Goal: Transaction & Acquisition: Purchase product/service

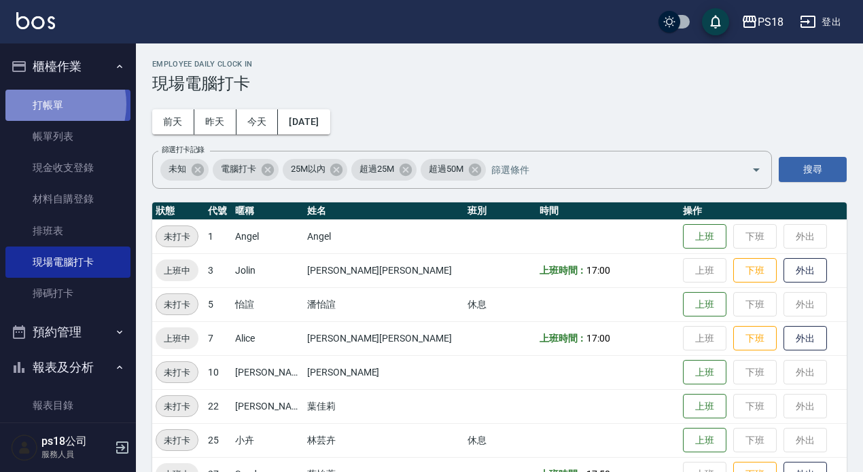
click at [45, 104] on link "打帳單" at bounding box center [67, 105] width 125 height 31
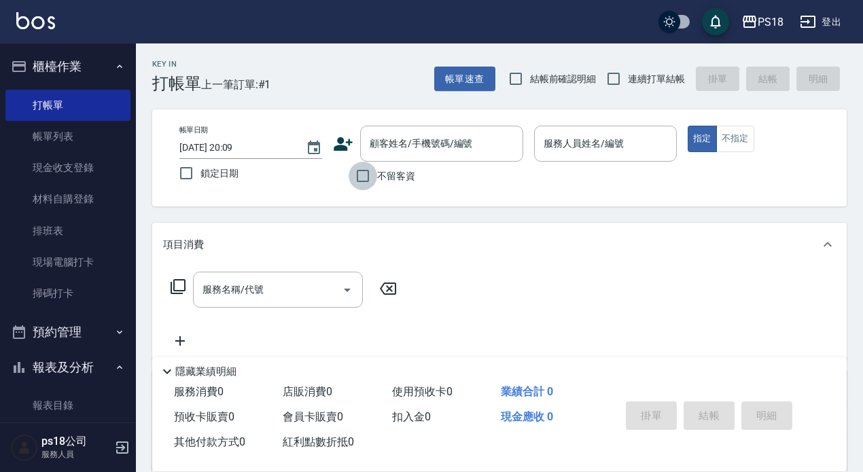
click at [362, 176] on input "不留客資" at bounding box center [363, 176] width 29 height 29
checkbox input "true"
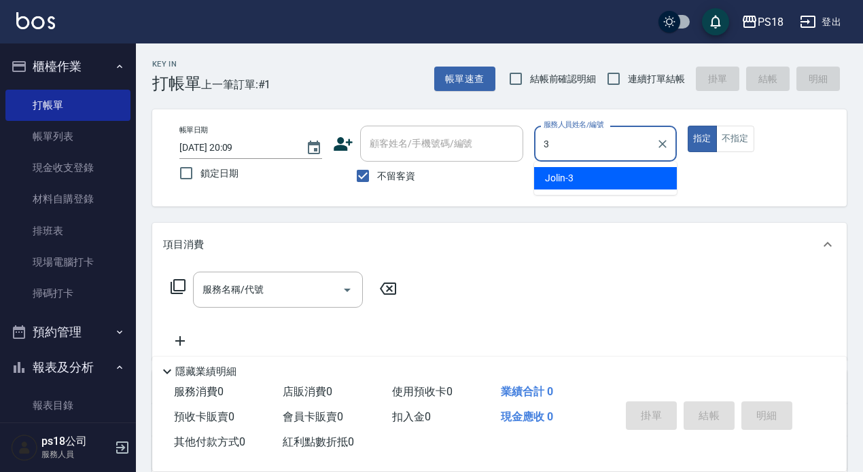
click at [554, 175] on span "Jolin -3" at bounding box center [559, 178] width 29 height 14
type input "Jolin-3"
click at [610, 75] on input "連續打單結帳" at bounding box center [613, 79] width 29 height 29
checkbox input "true"
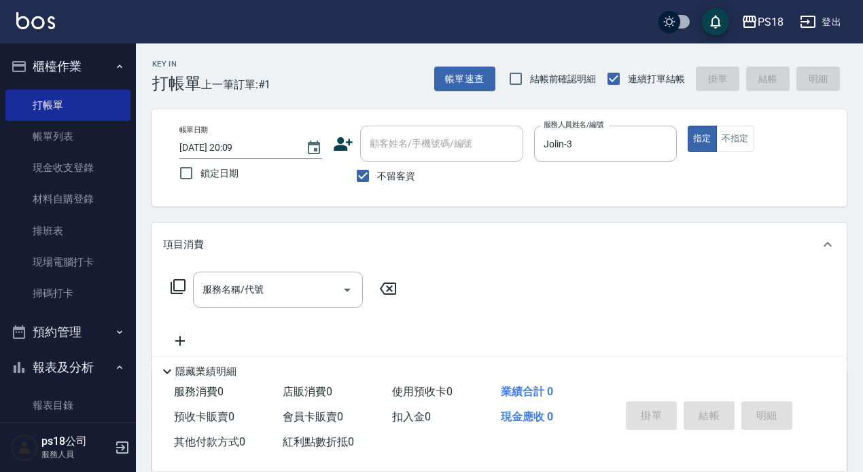
click at [203, 289] on div "服務名稱/代號 服務名稱/代號" at bounding box center [278, 290] width 170 height 36
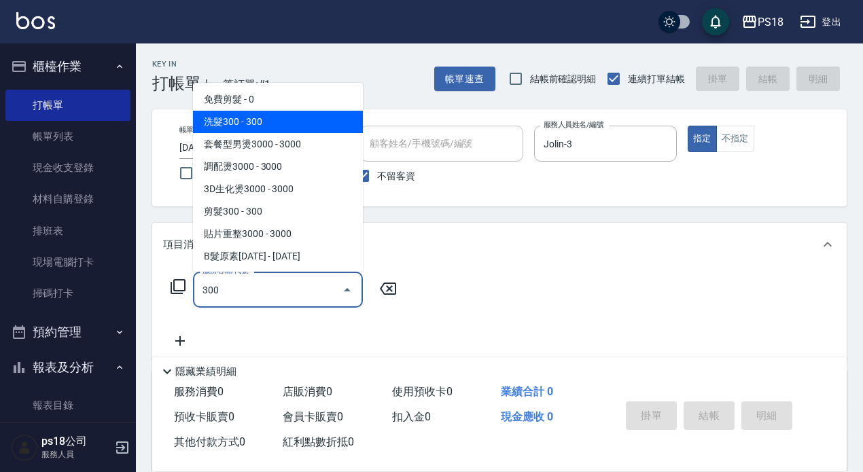
click at [266, 118] on span "洗髮300 - 300" at bounding box center [278, 122] width 170 height 22
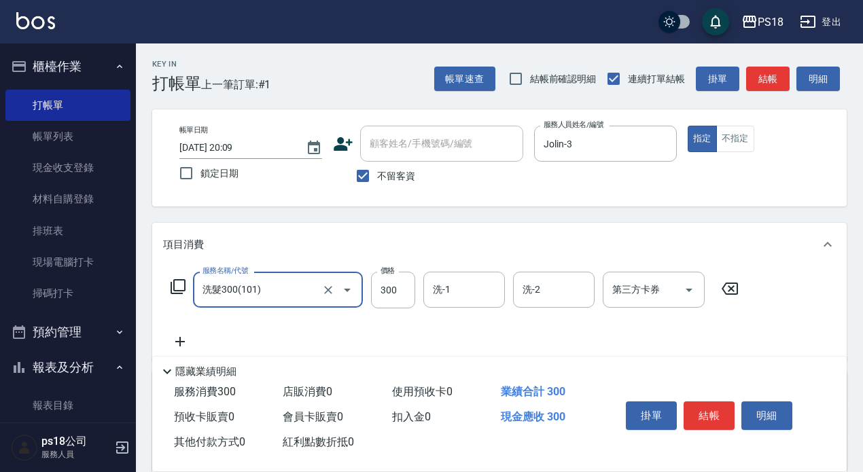
type input "洗髮300(101)"
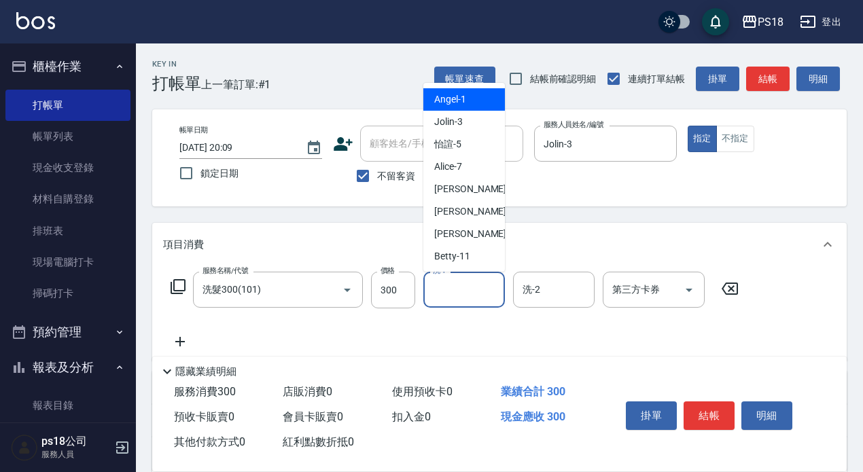
drag, startPoint x: 443, startPoint y: 286, endPoint x: 432, endPoint y: 270, distance: 19.0
click at [443, 285] on div "洗-1 洗-1" at bounding box center [464, 290] width 82 height 36
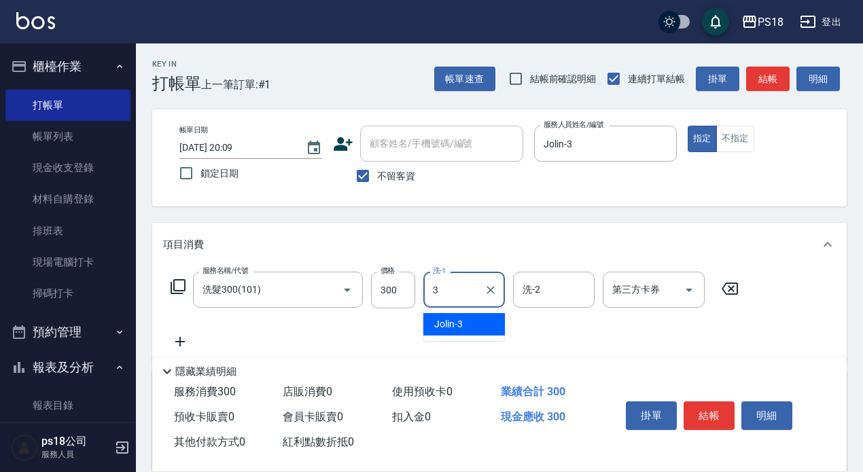
click at [476, 323] on div "Jolin -3" at bounding box center [464, 324] width 82 height 22
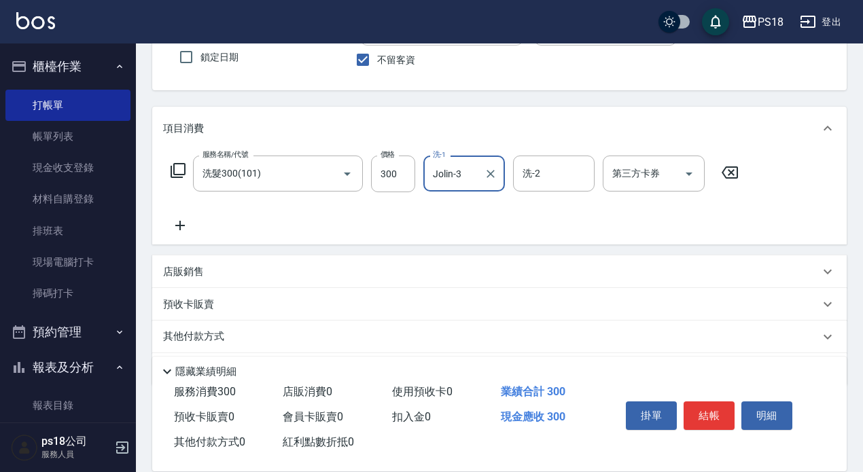
scroll to position [136, 0]
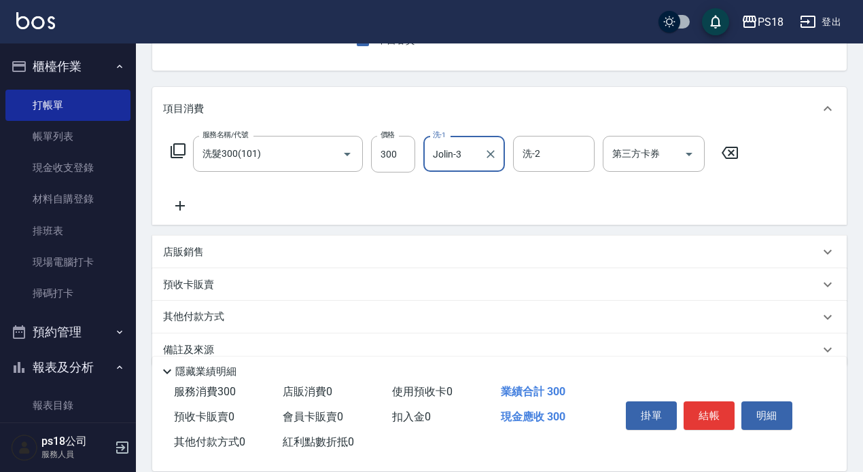
type input "Jolin-3"
click at [179, 199] on icon at bounding box center [180, 206] width 34 height 16
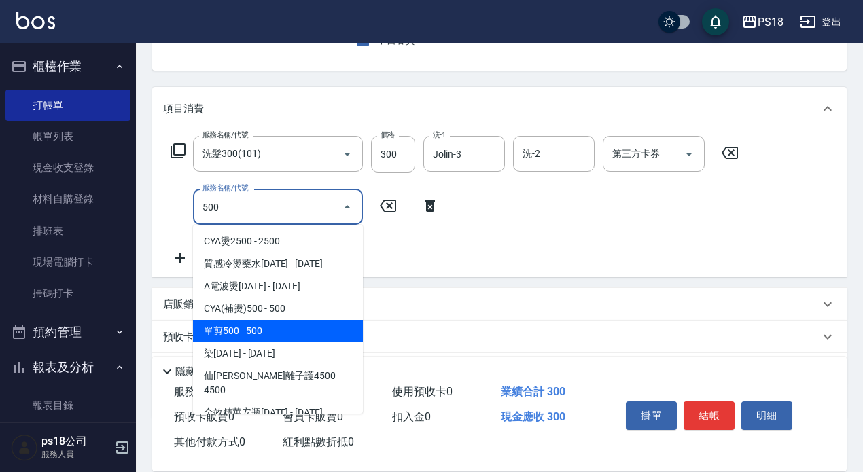
click at [281, 330] on span "單剪500 - 500" at bounding box center [278, 331] width 170 height 22
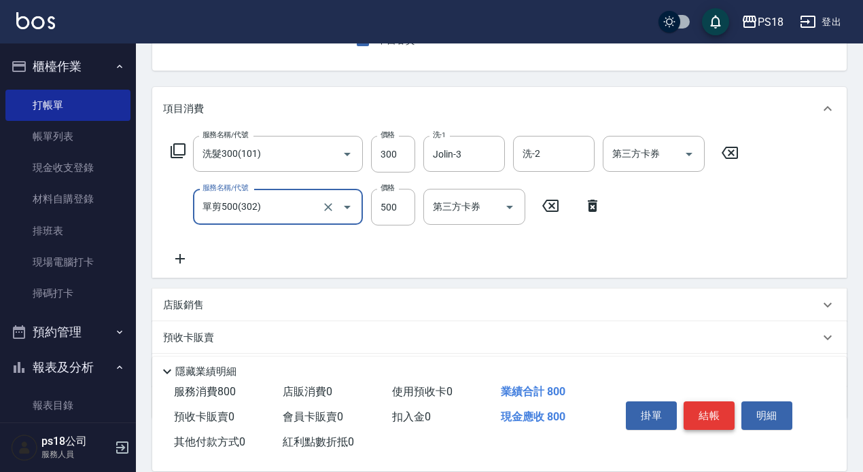
type input "單剪500(302)"
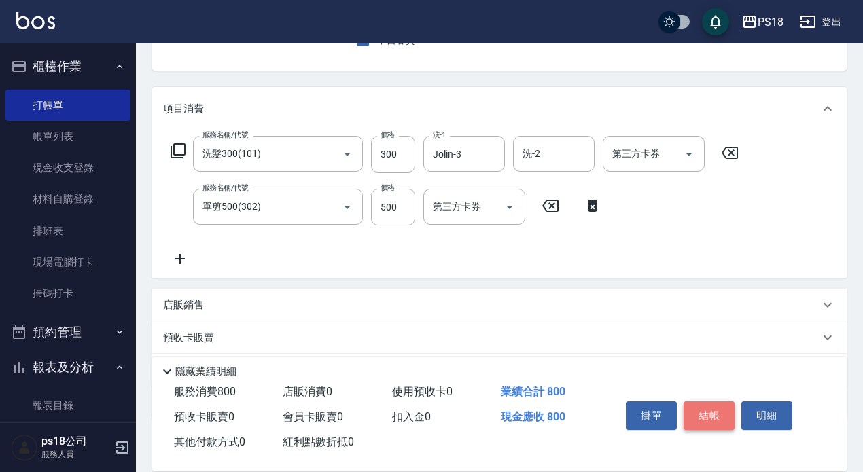
click at [713, 407] on button "結帳" at bounding box center [709, 416] width 51 height 29
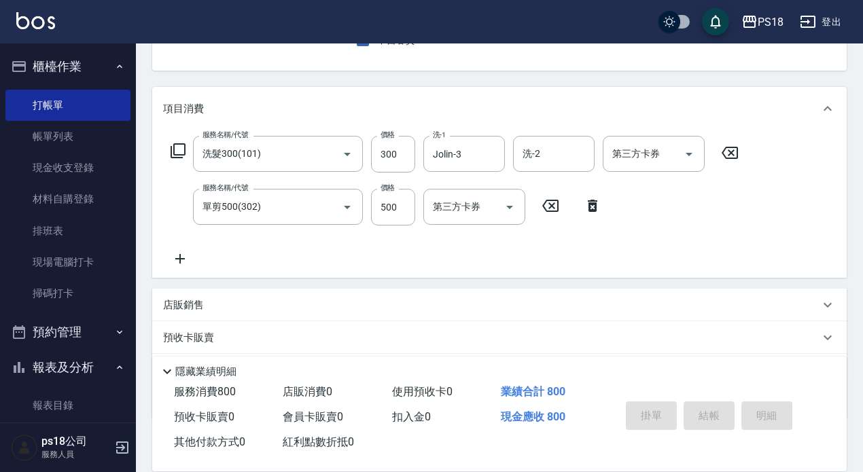
type input "[DATE] 20:10"
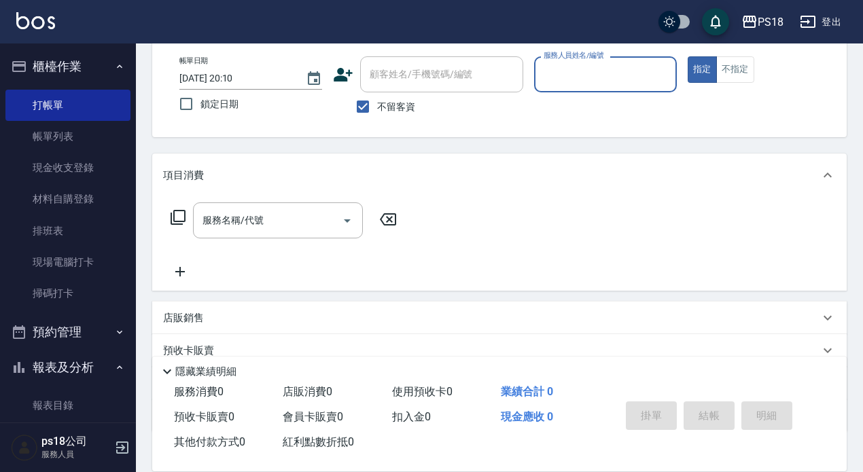
scroll to position [0, 0]
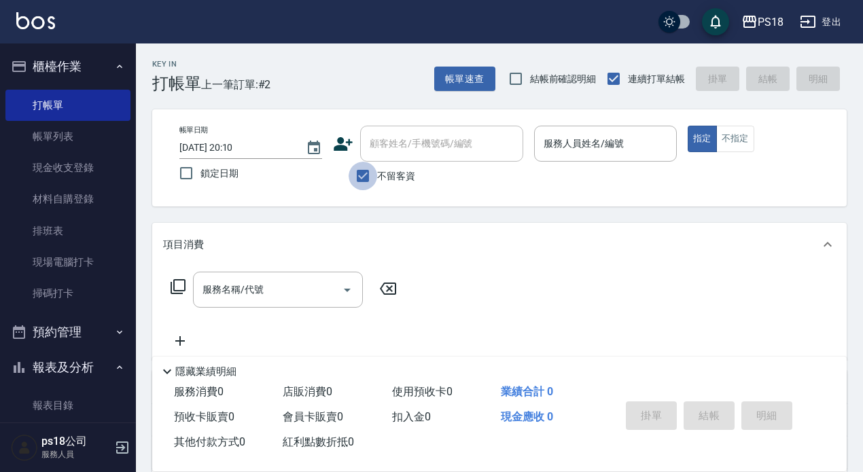
click at [359, 173] on input "不留客資" at bounding box center [363, 176] width 29 height 29
checkbox input "false"
click at [474, 78] on button "帳單速查" at bounding box center [464, 79] width 61 height 25
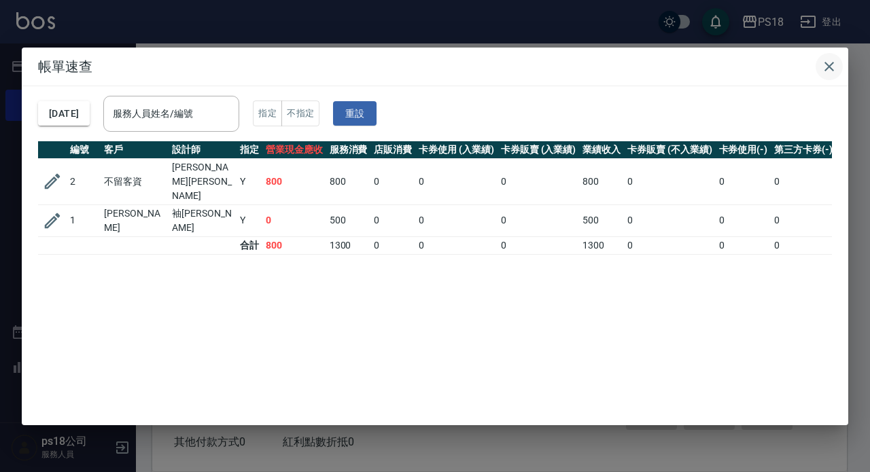
click at [827, 65] on icon "button" at bounding box center [829, 67] width 10 height 10
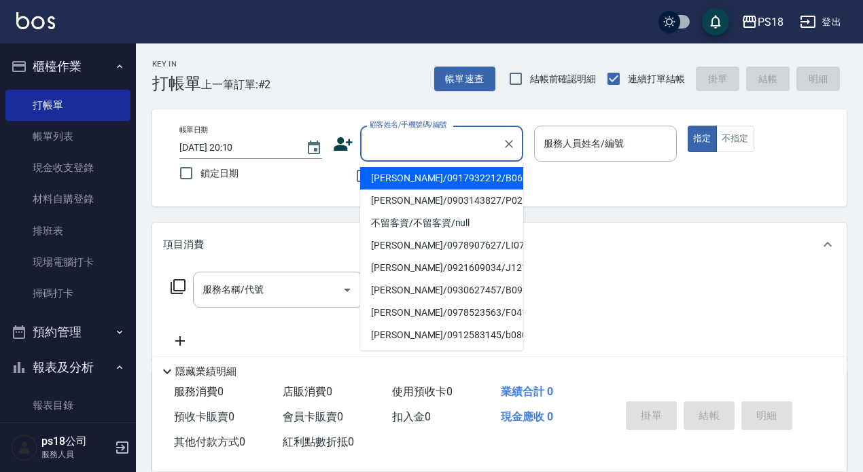
click at [395, 137] on input "顧客姓名/手機號碼/編號" at bounding box center [431, 144] width 130 height 24
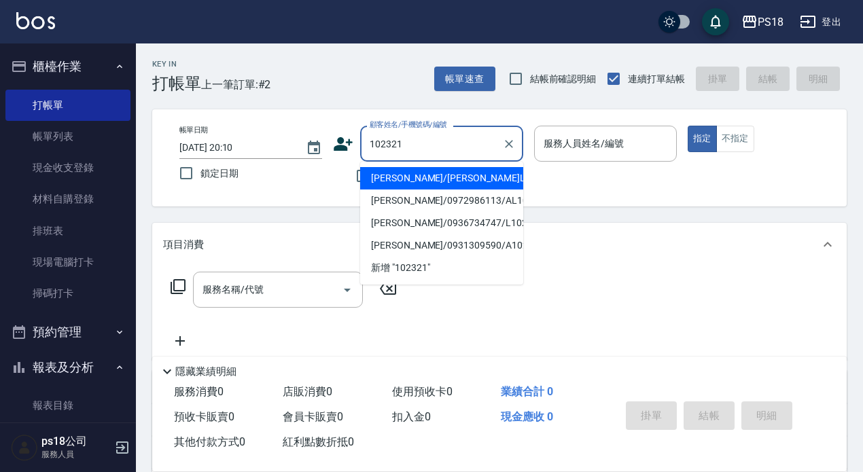
click at [410, 183] on li "[PERSON_NAME]/[PERSON_NAME]LI102321/LI102321" at bounding box center [441, 178] width 163 height 22
type input "[PERSON_NAME]/[PERSON_NAME]LI102321/LI102321"
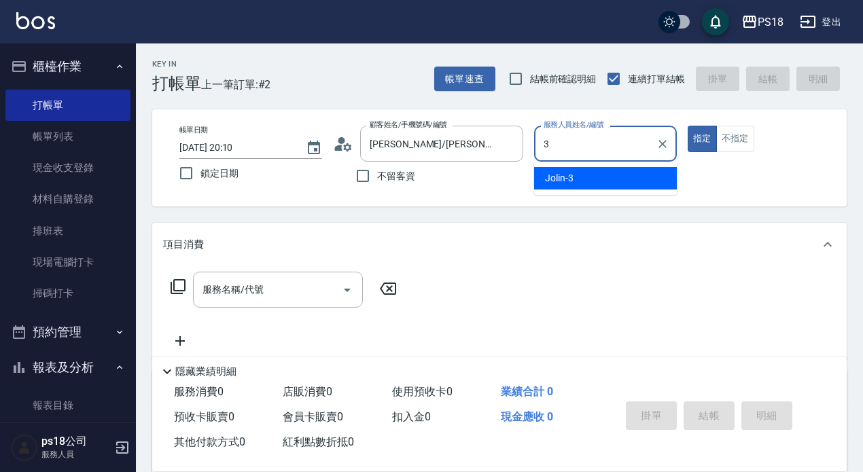
click at [554, 179] on span "Jolin -3" at bounding box center [559, 178] width 29 height 14
type input "Jolin-3"
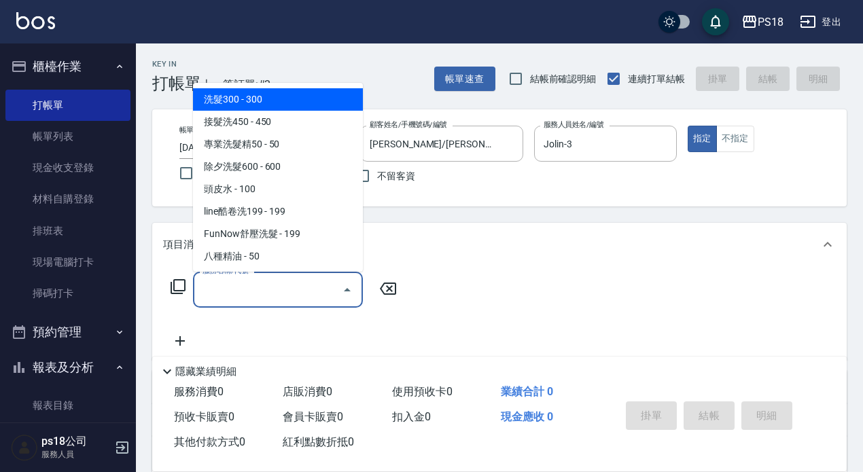
click at [232, 294] on input "服務名稱/代號" at bounding box center [267, 290] width 137 height 24
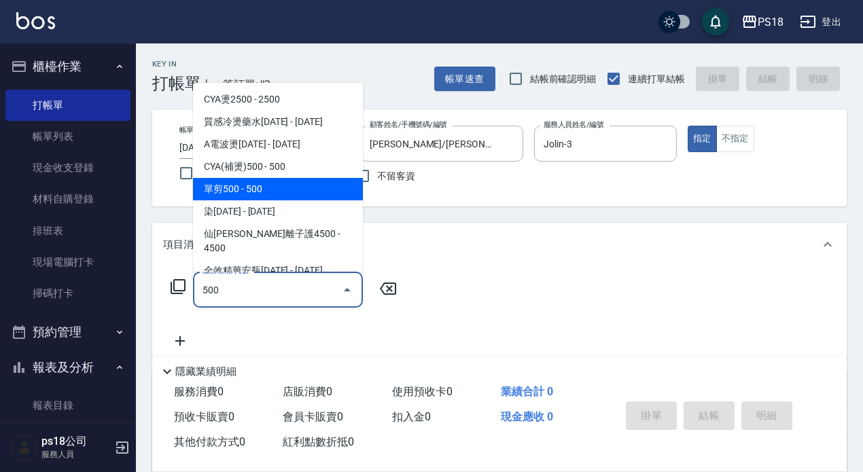
click at [238, 190] on span "單剪500 - 500" at bounding box center [278, 189] width 170 height 22
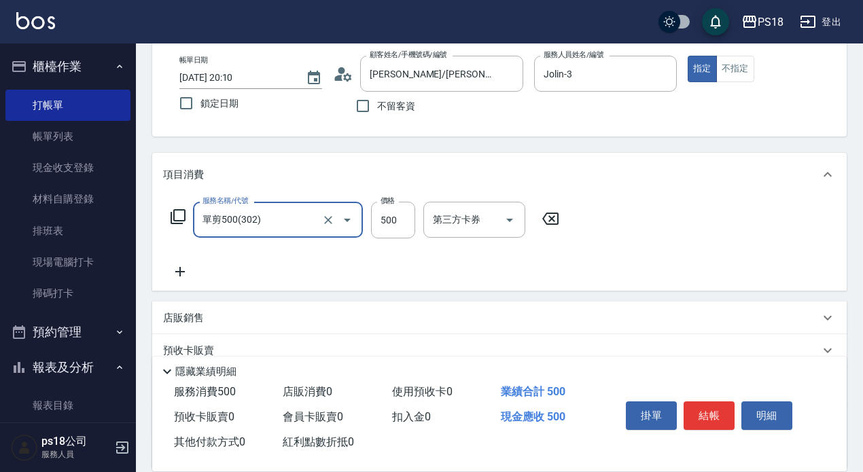
scroll to position [197, 0]
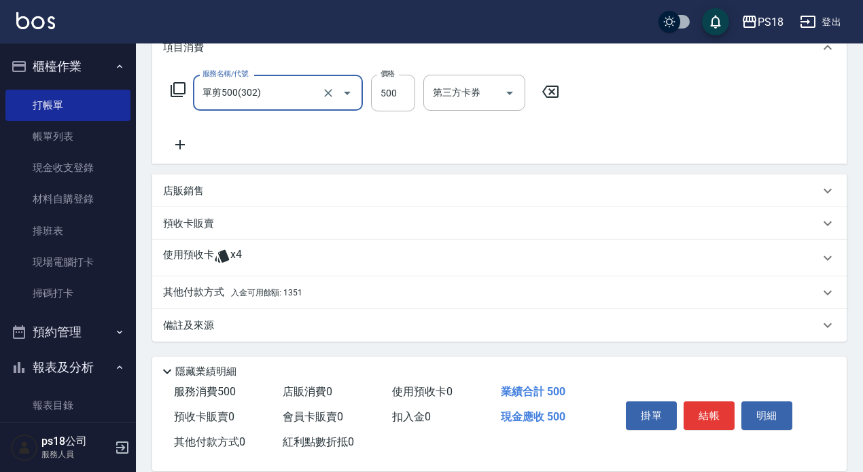
type input "單剪500(302)"
click at [236, 262] on span "x4" at bounding box center [236, 258] width 12 height 20
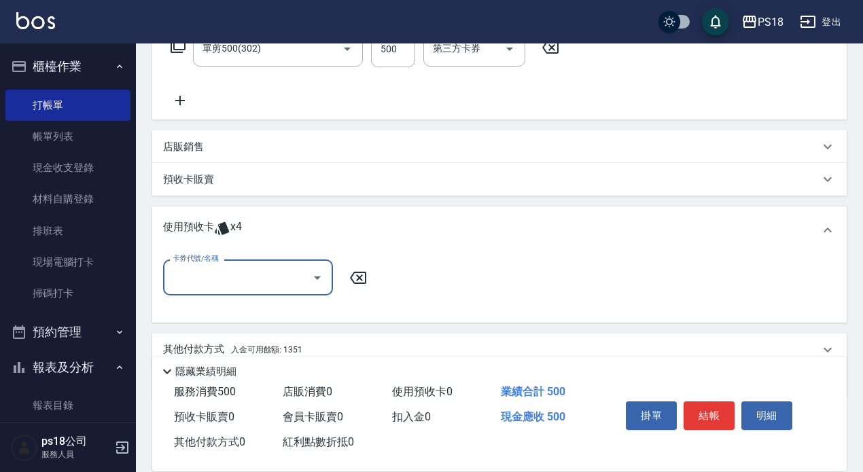
scroll to position [265, 0]
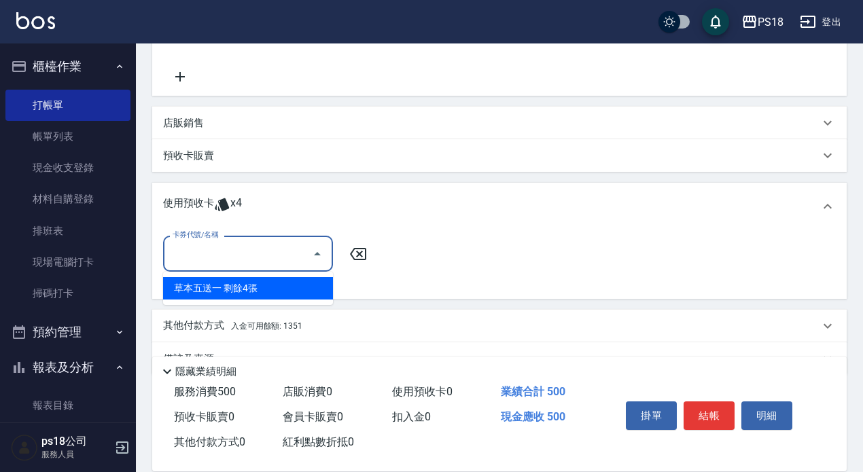
click at [232, 251] on input "卡券代號/名稱" at bounding box center [237, 254] width 137 height 24
click at [249, 288] on div "草本五送一 剩餘4張" at bounding box center [248, 288] width 170 height 22
type input "草本五送一"
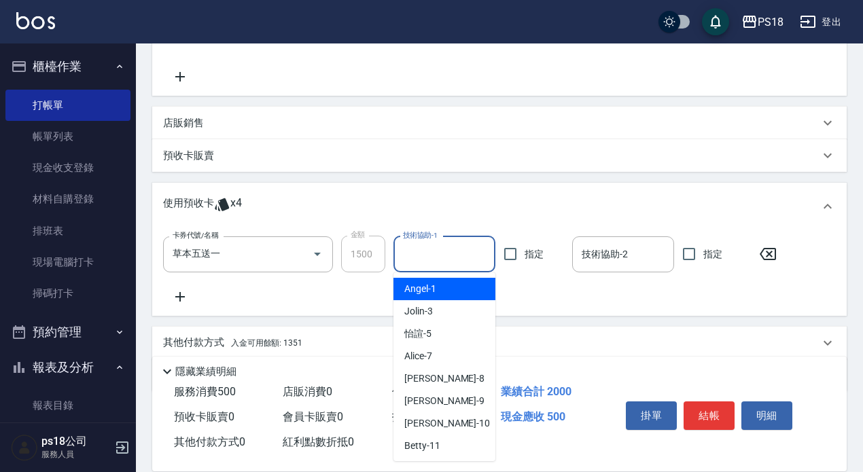
click at [441, 254] on input "技術協助-1" at bounding box center [445, 255] width 90 height 24
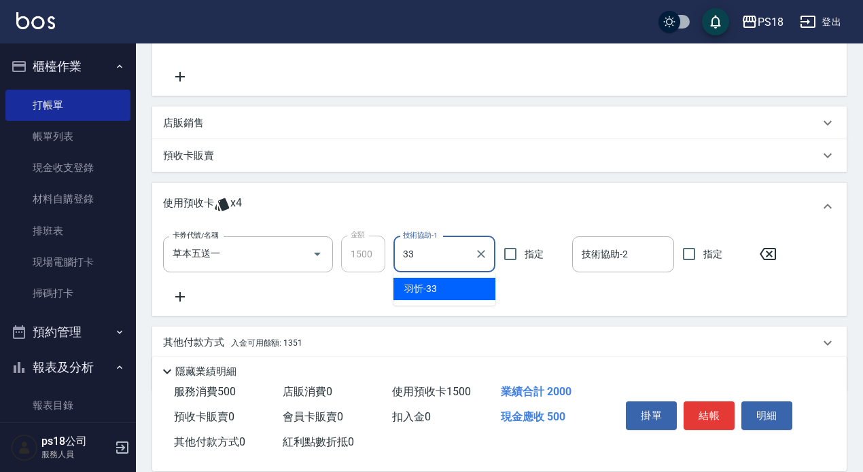
click at [455, 283] on div "[PERSON_NAME] -33" at bounding box center [444, 289] width 102 height 22
type input "[PERSON_NAME]-33"
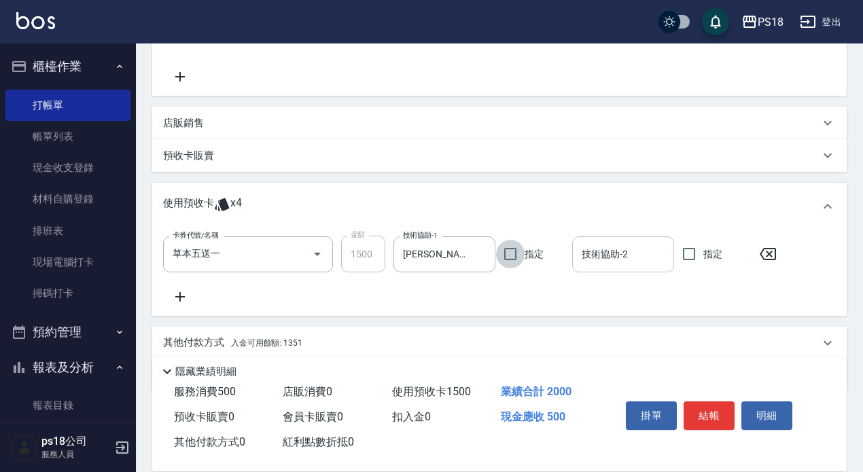
click at [597, 251] on input "技術協助-2" at bounding box center [623, 255] width 90 height 24
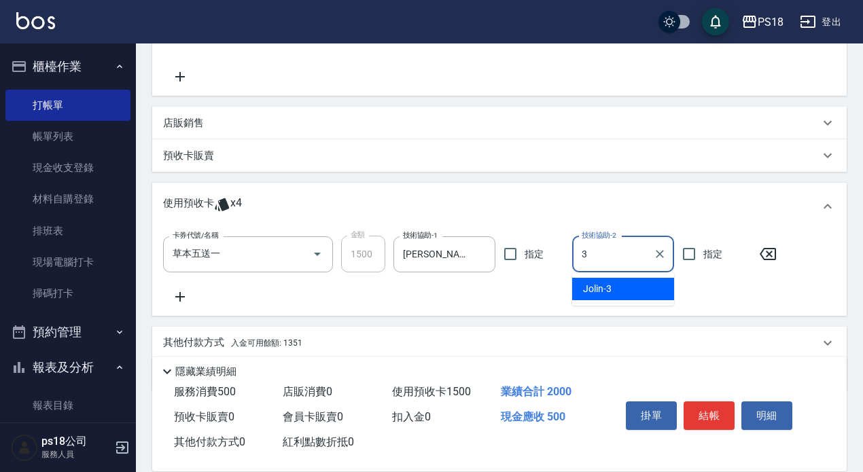
click at [599, 285] on span "Jolin -3" at bounding box center [597, 289] width 29 height 14
type input "Jolin-3"
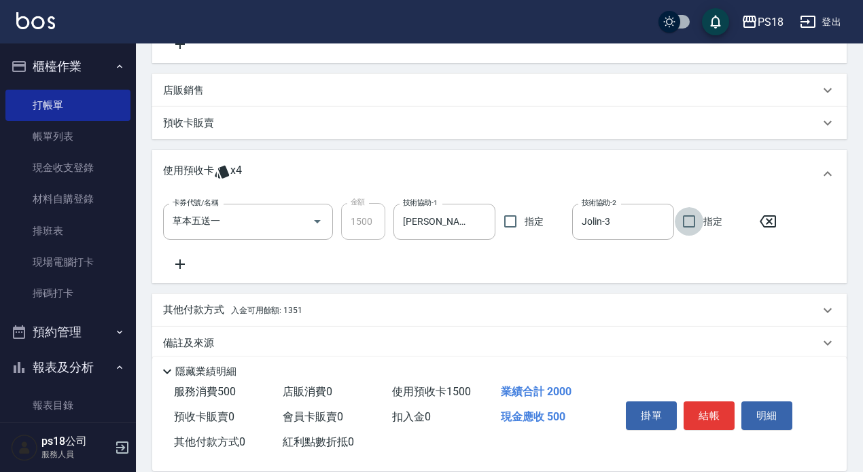
scroll to position [315, 0]
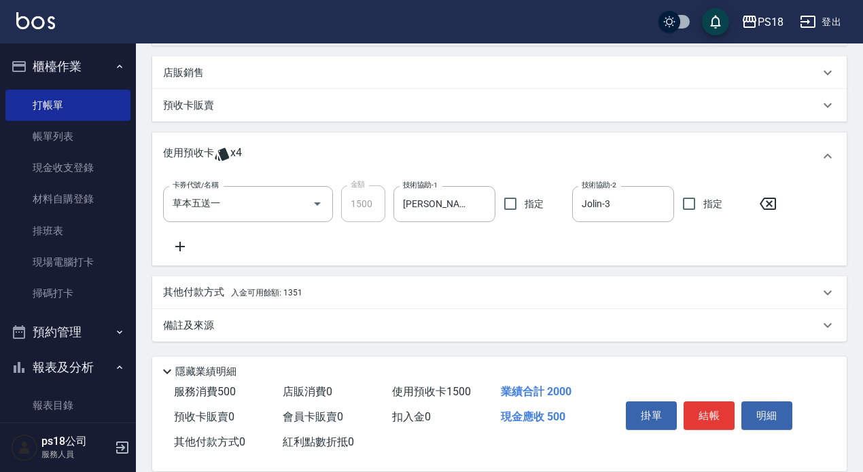
click at [265, 292] on span "入金可用餘額: 1351" at bounding box center [266, 293] width 71 height 10
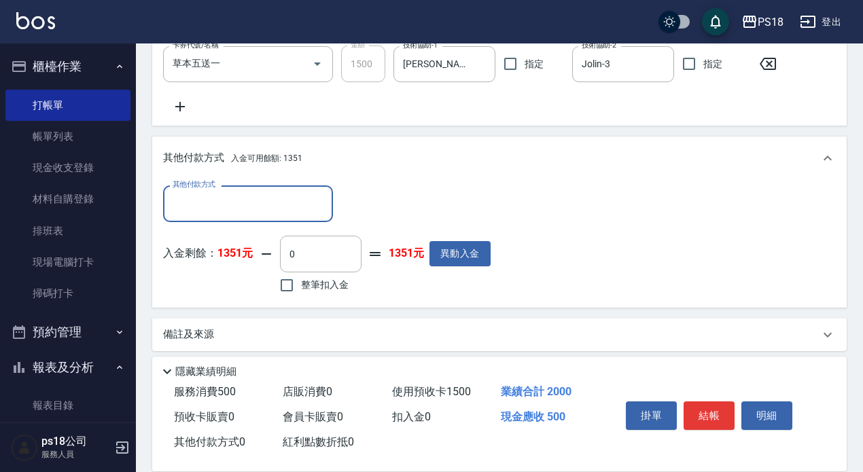
scroll to position [465, 0]
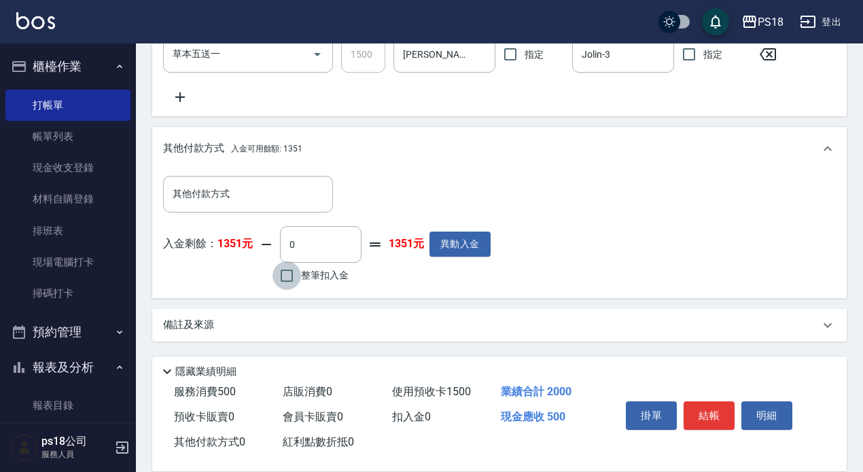
click at [287, 275] on input "整筆扣入金" at bounding box center [286, 276] width 29 height 29
checkbox input "true"
type input "500"
drag, startPoint x: 709, startPoint y: 407, endPoint x: 699, endPoint y: 400, distance: 13.2
click at [709, 403] on button "結帳" at bounding box center [709, 416] width 51 height 29
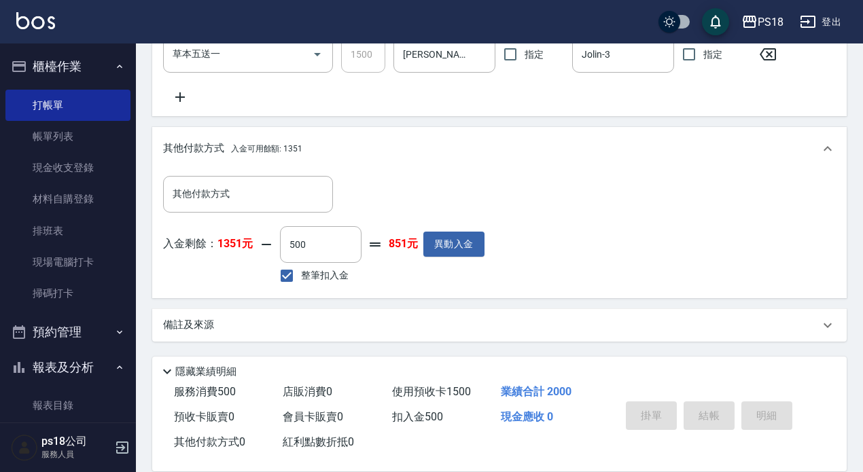
type input "[DATE] 20:12"
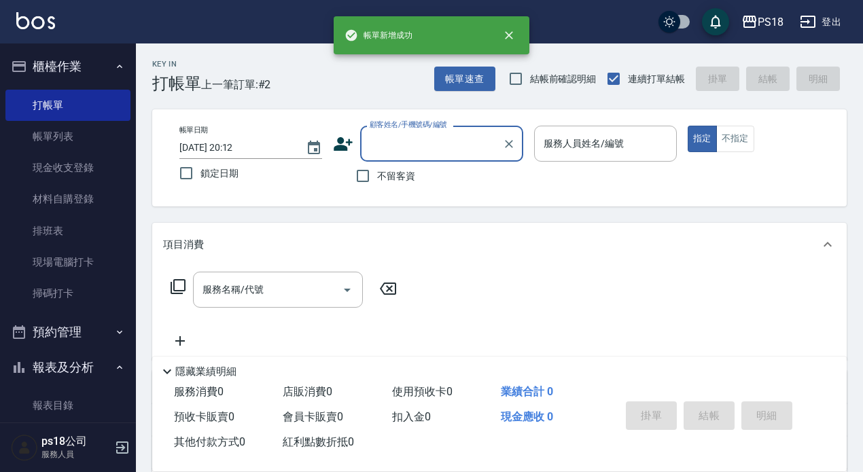
scroll to position [0, 0]
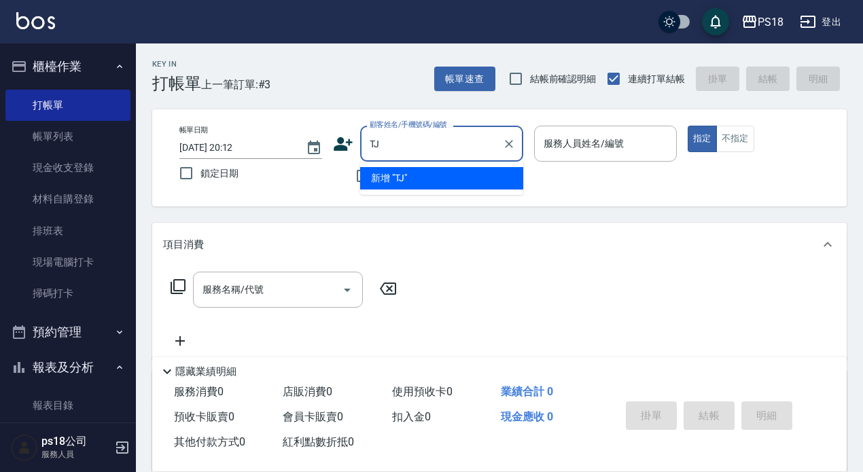
type input "T"
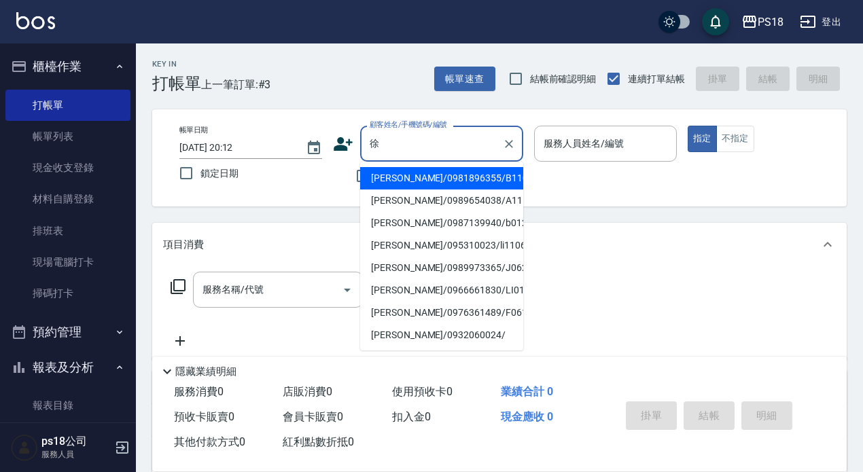
click at [410, 175] on li "[PERSON_NAME]/0981896355/B110522" at bounding box center [441, 178] width 163 height 22
type input "[PERSON_NAME]/0981896355/B110522"
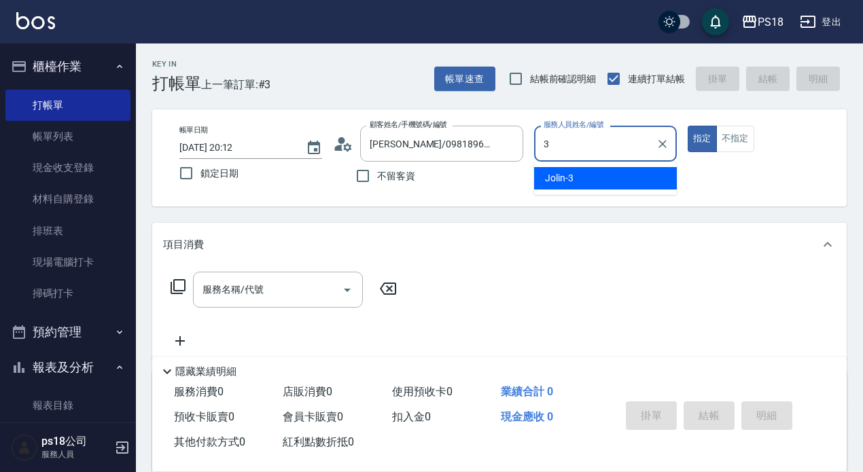
click at [575, 175] on div "Jolin -3" at bounding box center [605, 178] width 143 height 22
type input "Jolin-3"
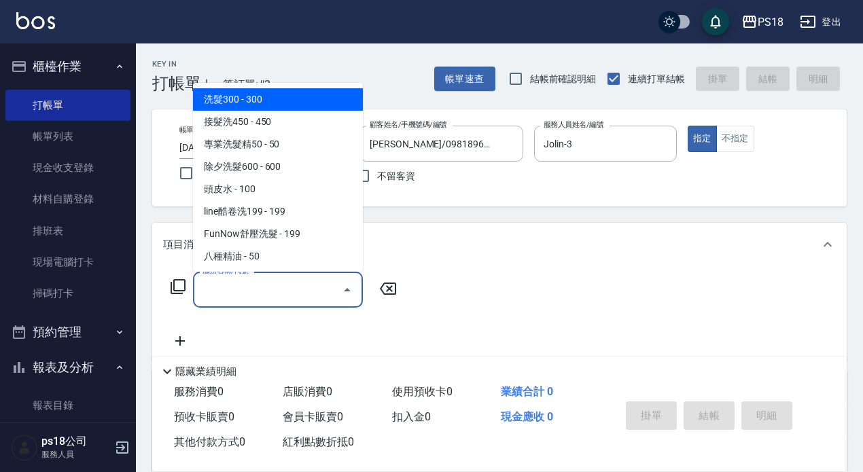
click at [209, 281] on div "服務名稱/代號 服務名稱/代號" at bounding box center [278, 290] width 170 height 36
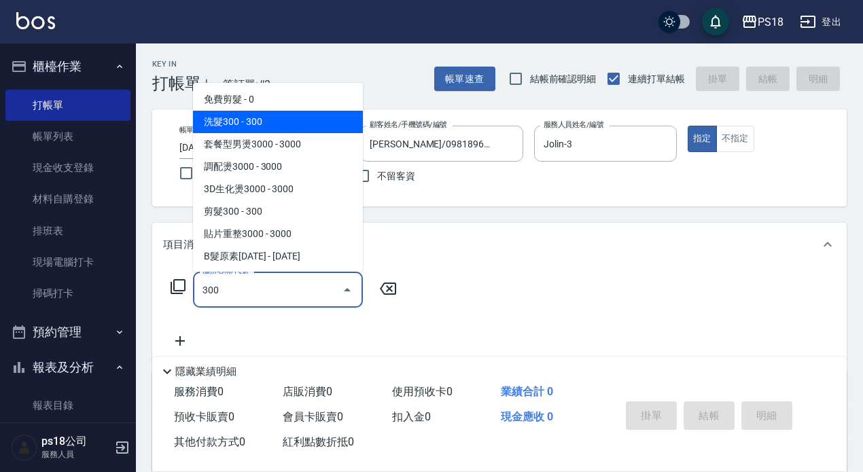
click at [258, 122] on span "洗髮300 - 300" at bounding box center [278, 122] width 170 height 22
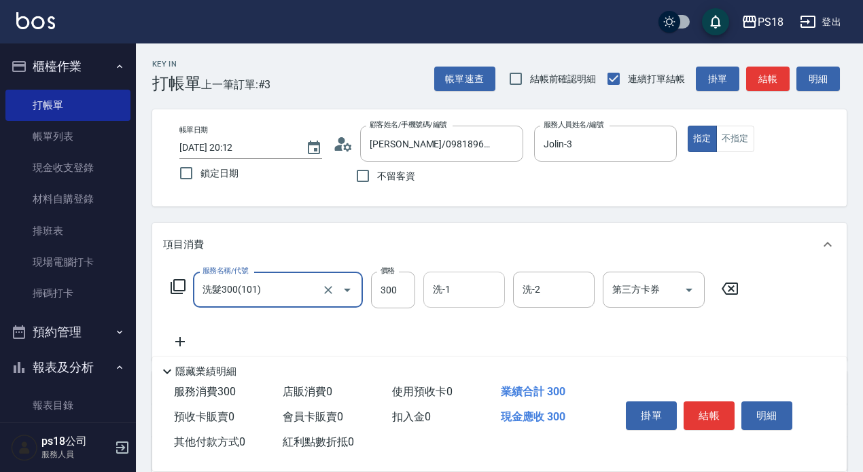
type input "洗髮300(101)"
click at [440, 286] on div "洗-1 洗-1" at bounding box center [464, 290] width 82 height 36
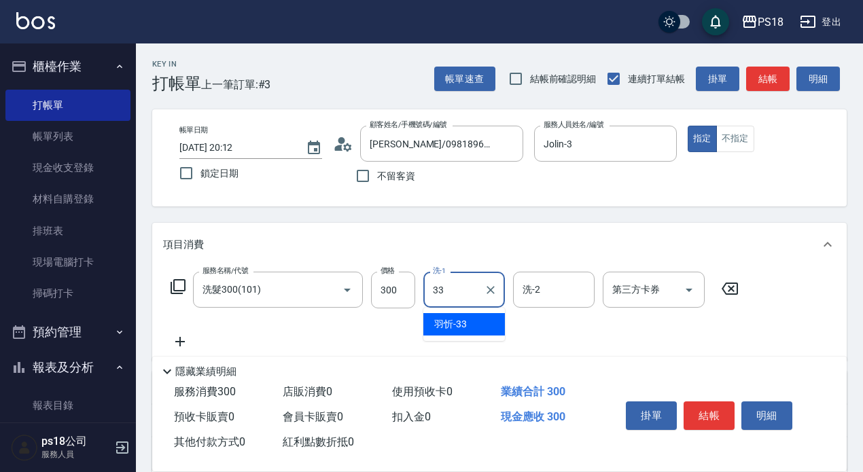
click at [473, 324] on div "[PERSON_NAME] -33" at bounding box center [464, 324] width 82 height 22
type input "[PERSON_NAME]-33"
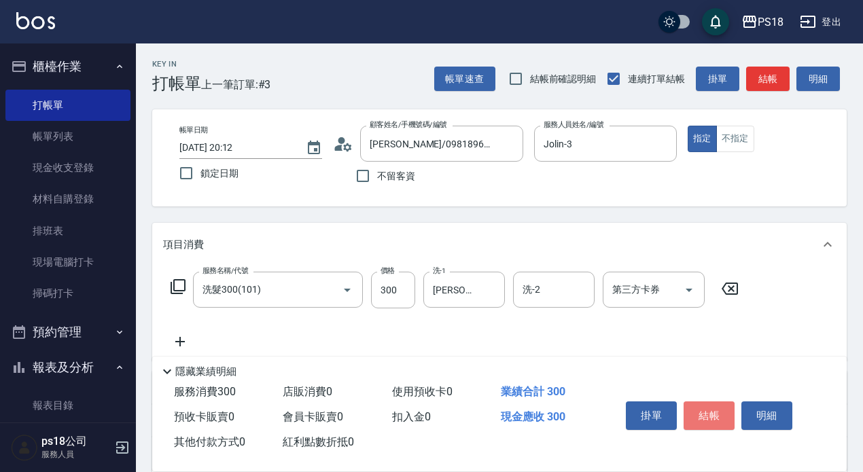
click at [722, 406] on button "結帳" at bounding box center [709, 416] width 51 height 29
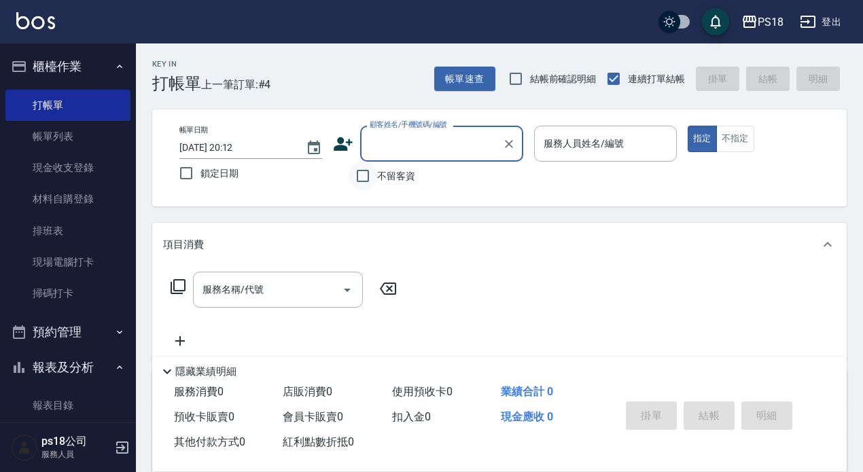
click at [362, 177] on input "不留客資" at bounding box center [363, 176] width 29 height 29
checkbox input "true"
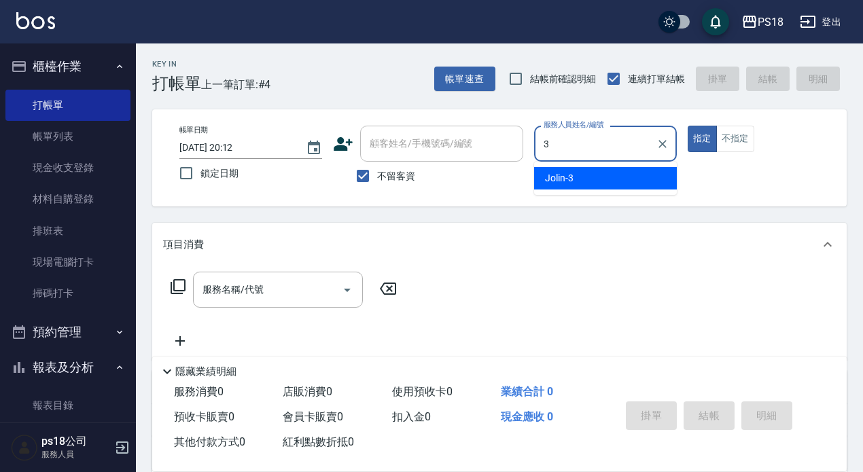
click at [571, 177] on span "Jolin -3" at bounding box center [559, 178] width 29 height 14
type input "Jolin-3"
click at [743, 139] on button "不指定" at bounding box center [735, 139] width 38 height 27
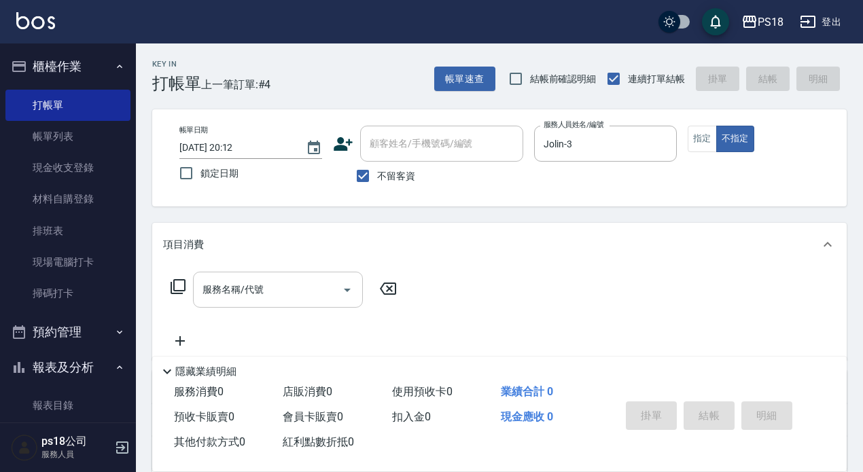
click at [226, 291] on input "服務名稱/代號" at bounding box center [267, 290] width 137 height 24
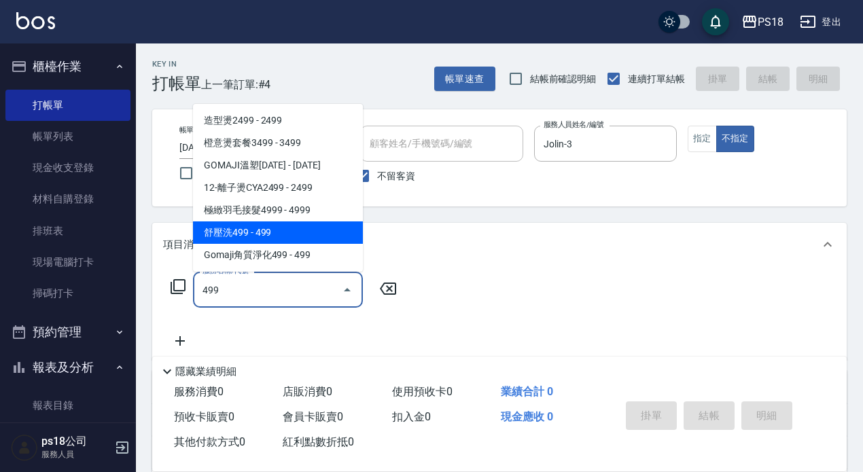
click at [289, 229] on span "舒壓洗499 - 499" at bounding box center [278, 233] width 170 height 22
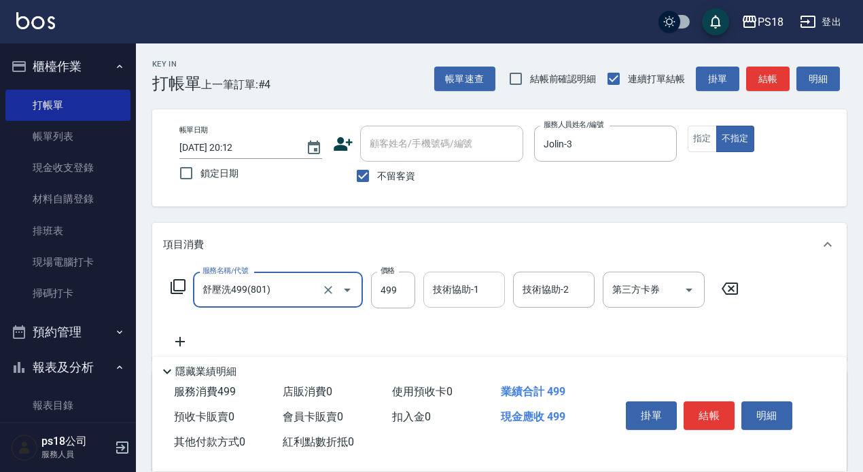
type input "舒壓洗499(801)"
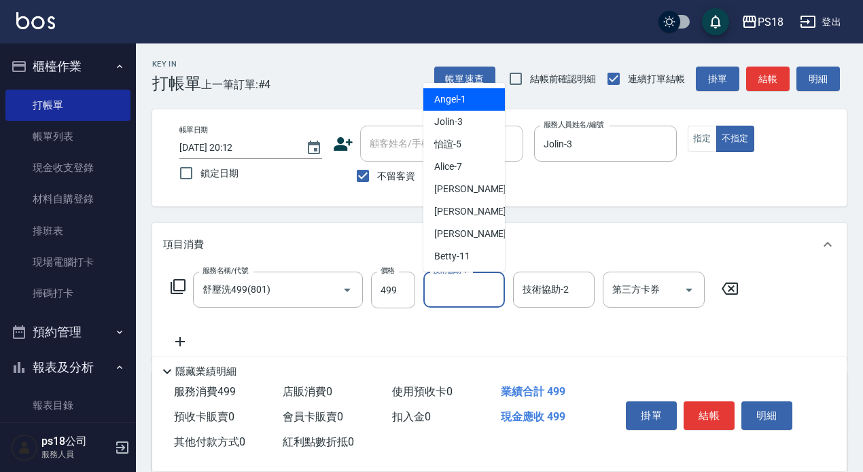
click at [459, 294] on input "技術協助-1" at bounding box center [463, 290] width 69 height 24
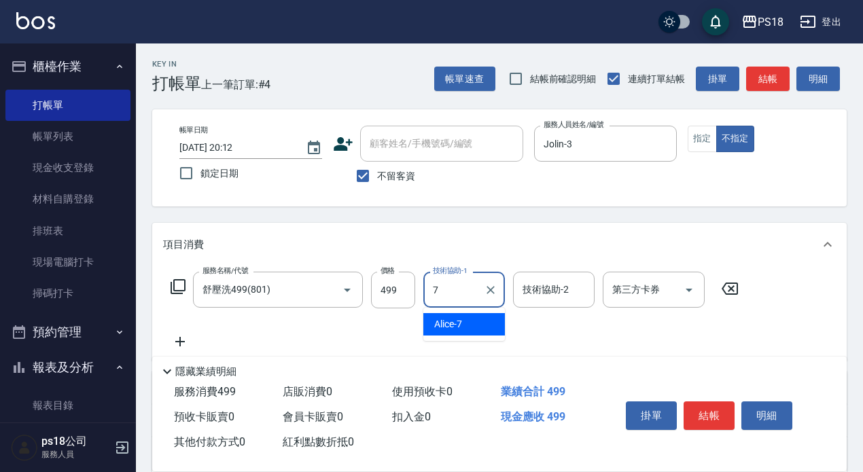
drag, startPoint x: 454, startPoint y: 326, endPoint x: 447, endPoint y: 319, distance: 9.6
click at [454, 325] on span "Alice -7" at bounding box center [448, 324] width 28 height 14
type input "Alice-7"
click at [705, 403] on button "結帳" at bounding box center [709, 416] width 51 height 29
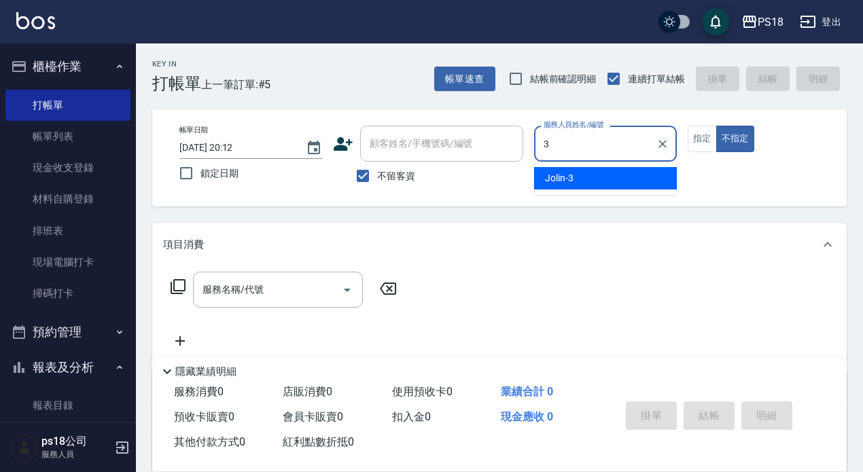
click at [586, 178] on div "Jolin -3" at bounding box center [605, 178] width 143 height 22
type input "Jolin-3"
drag, startPoint x: 360, startPoint y: 173, endPoint x: 376, endPoint y: 145, distance: 32.3
click at [362, 171] on input "不留客資" at bounding box center [363, 176] width 29 height 29
checkbox input "false"
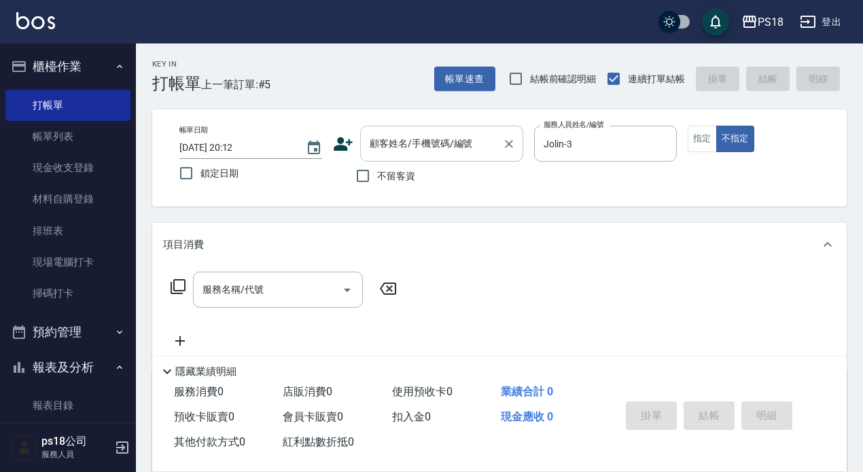
click at [376, 144] on input "顧客姓名/手機號碼/編號" at bounding box center [431, 144] width 130 height 24
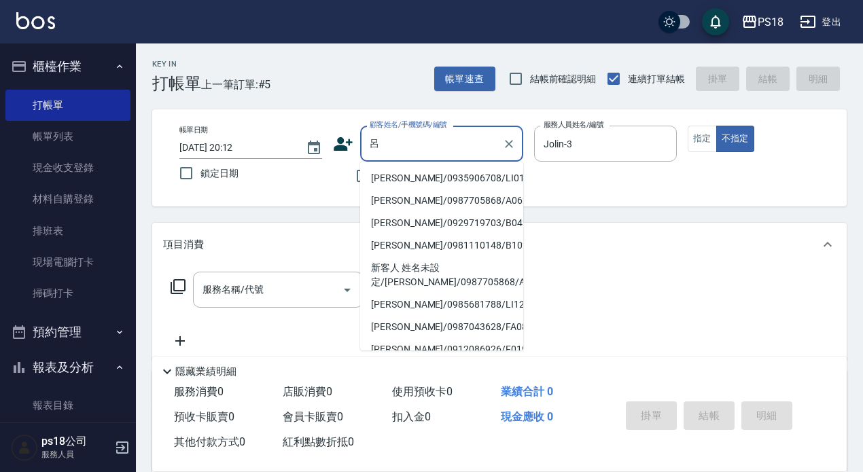
click at [424, 175] on li "[PERSON_NAME]/0935906708/LI012221" at bounding box center [441, 178] width 163 height 22
type input "[PERSON_NAME]/0935906708/LI012221"
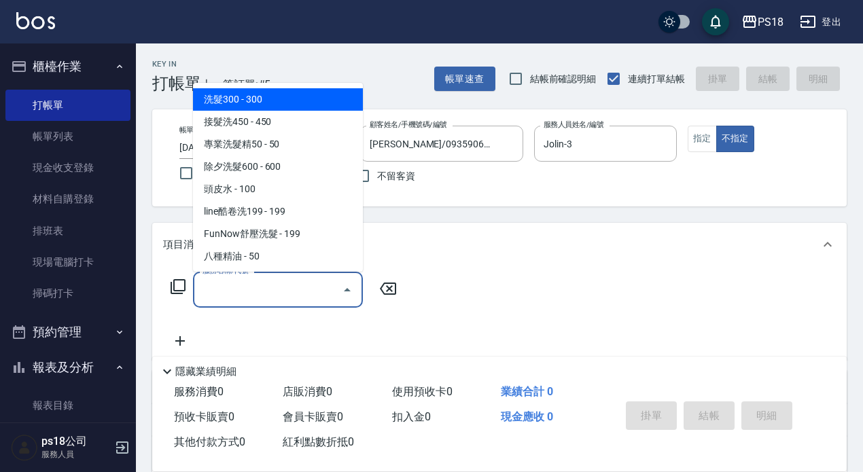
click at [226, 286] on input "服務名稱/代號" at bounding box center [267, 290] width 137 height 24
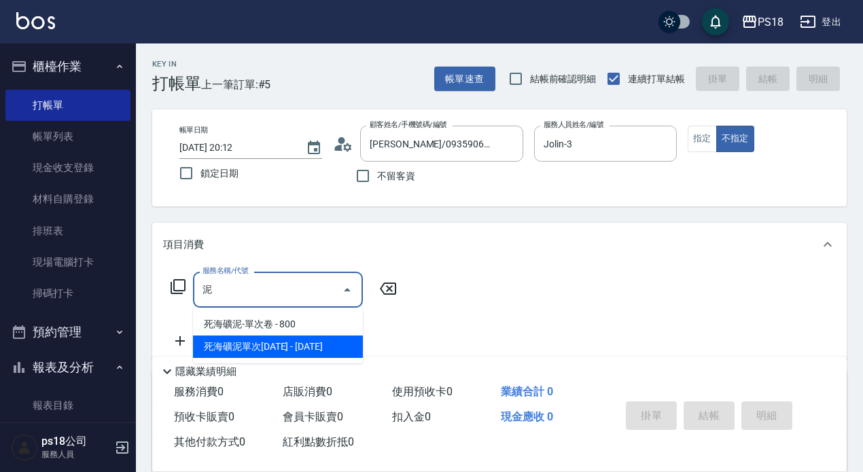
click at [280, 341] on span "死海礦泥單次[DATE] - [DATE]" at bounding box center [278, 347] width 170 height 22
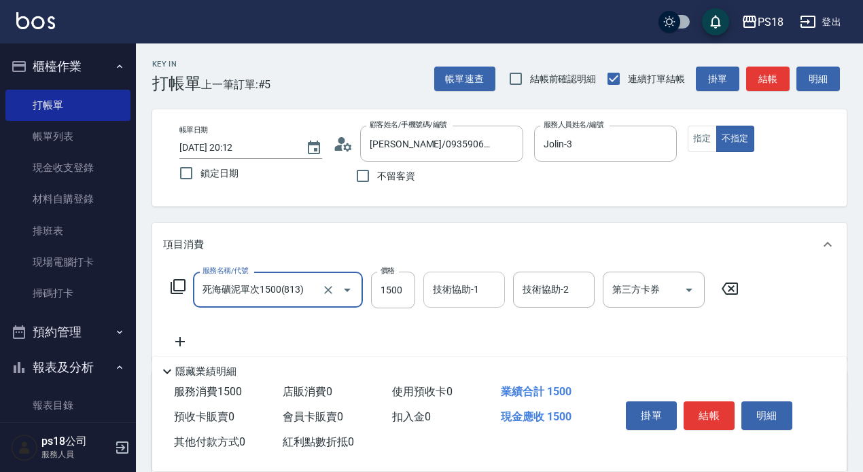
type input "死海礦泥單次1500(813)"
click at [454, 285] on div "技術協助-1 技術協助-1" at bounding box center [464, 290] width 82 height 36
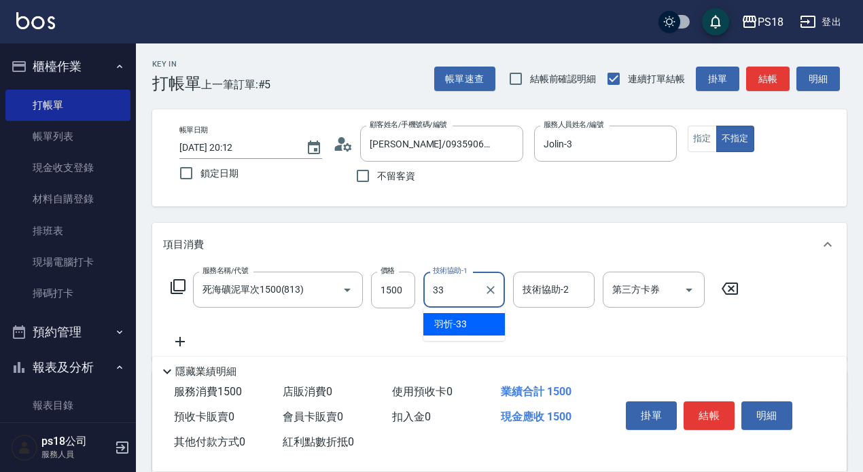
click at [483, 326] on div "[PERSON_NAME] -33" at bounding box center [464, 324] width 82 height 22
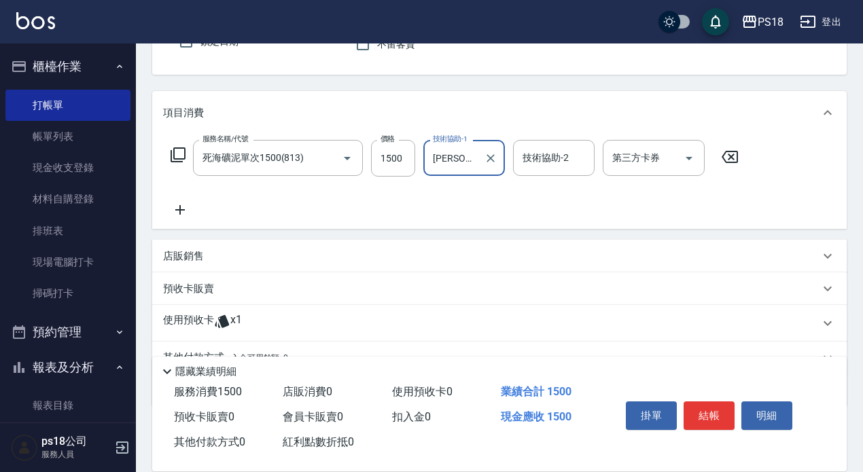
scroll to position [136, 0]
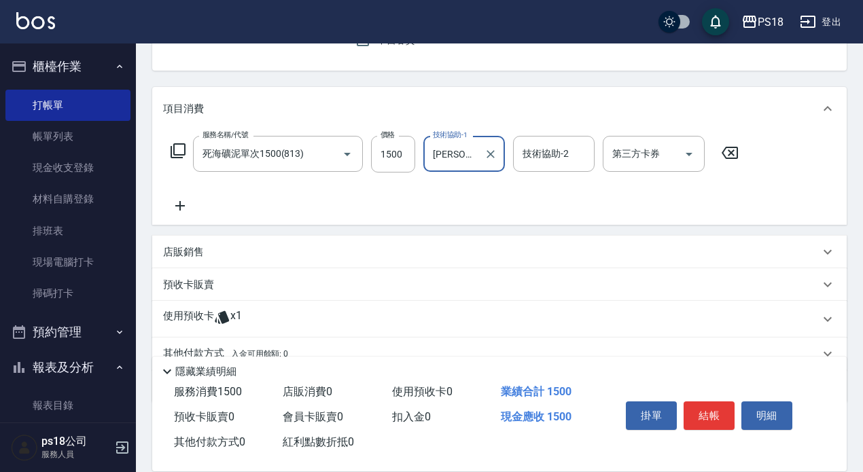
type input "[PERSON_NAME]-33"
click at [181, 203] on icon at bounding box center [180, 206] width 34 height 16
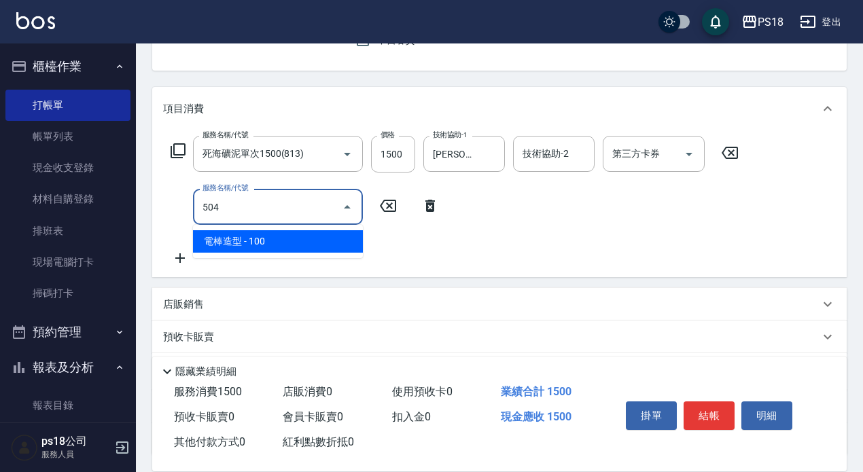
click at [296, 241] on span "電棒造型 - 100" at bounding box center [278, 241] width 170 height 22
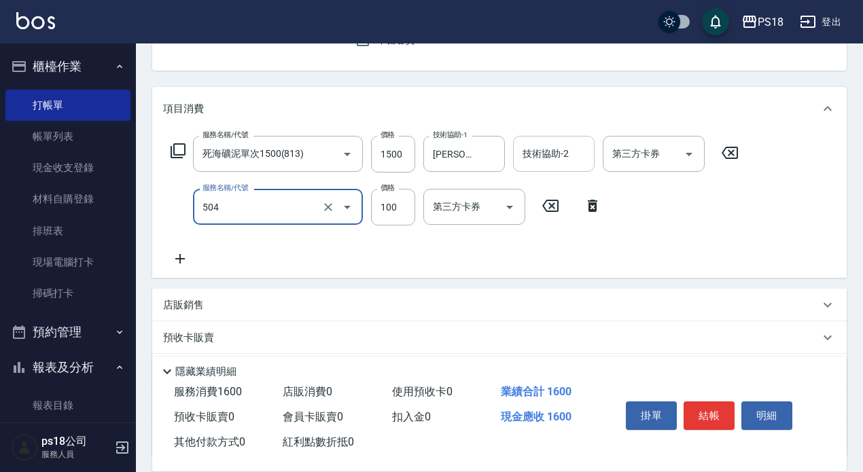
type input "電棒造型(504)"
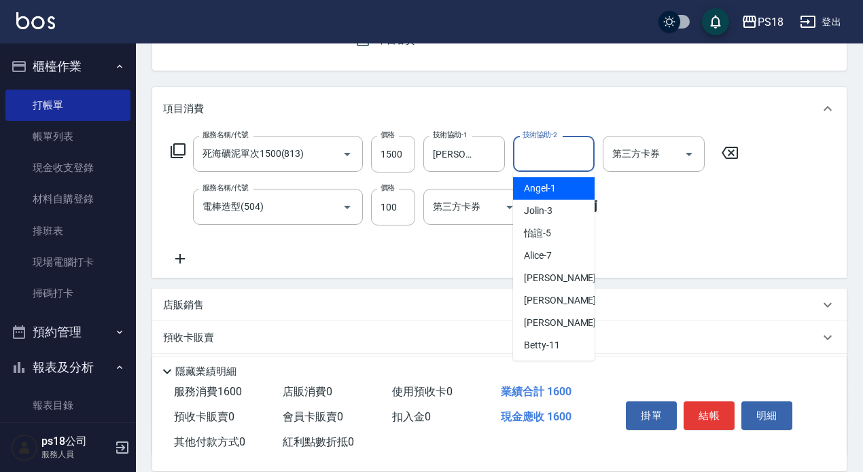
click at [551, 154] on input "技術協助-2" at bounding box center [553, 154] width 69 height 24
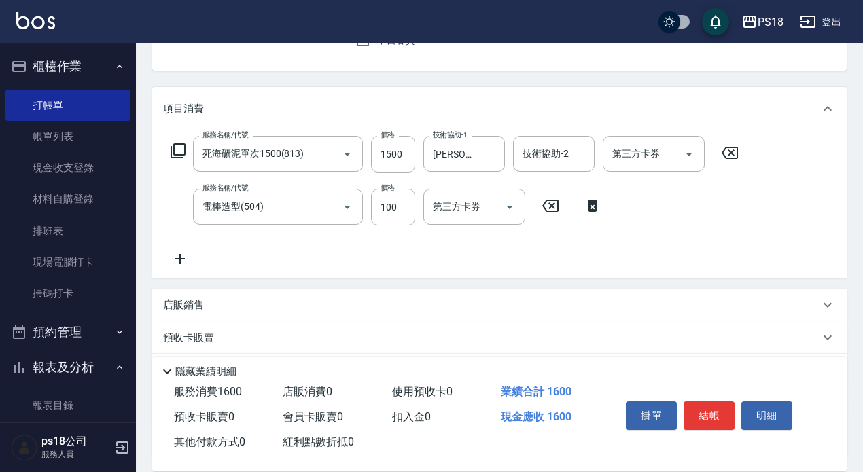
click at [733, 231] on div "服務名稱/代號 死海礦泥單次1500(813) 服務名稱/代號 價格 1500 價格 技術協助-1 羽忻-33 技術協助-1 技術協助-2 技術協助-2 第三…" at bounding box center [455, 201] width 584 height 131
click at [717, 409] on button "結帳" at bounding box center [709, 416] width 51 height 29
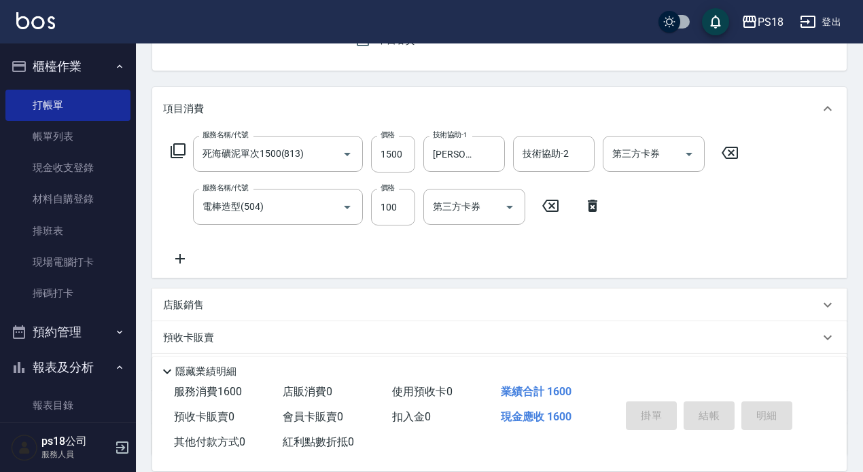
type input "[DATE] 20:13"
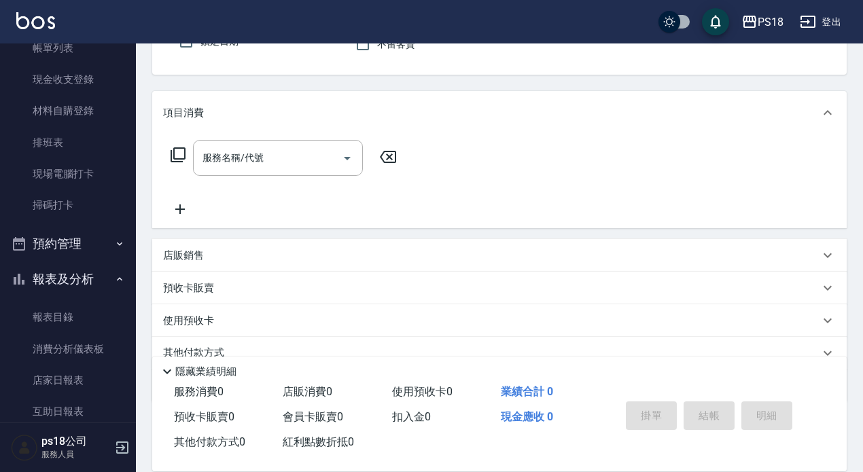
scroll to position [204, 0]
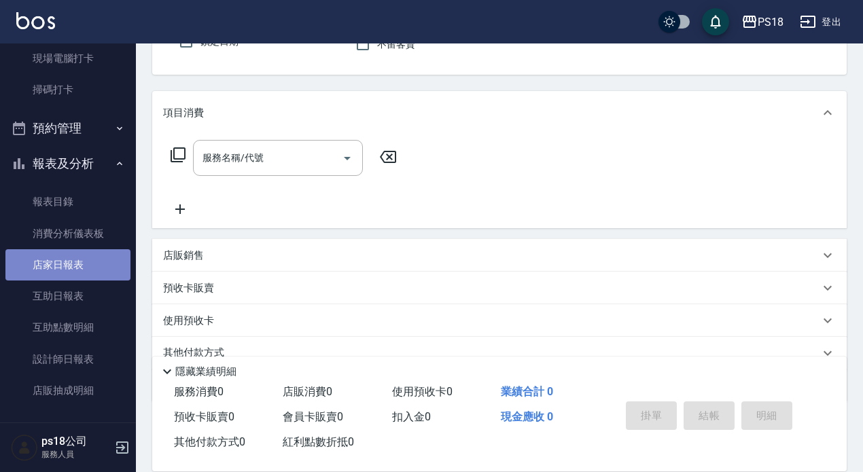
click at [71, 268] on link "店家日報表" at bounding box center [67, 264] width 125 height 31
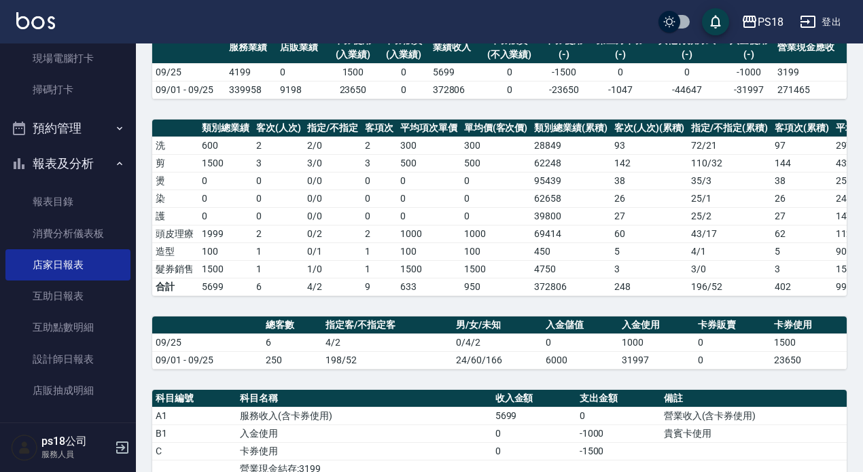
scroll to position [272, 0]
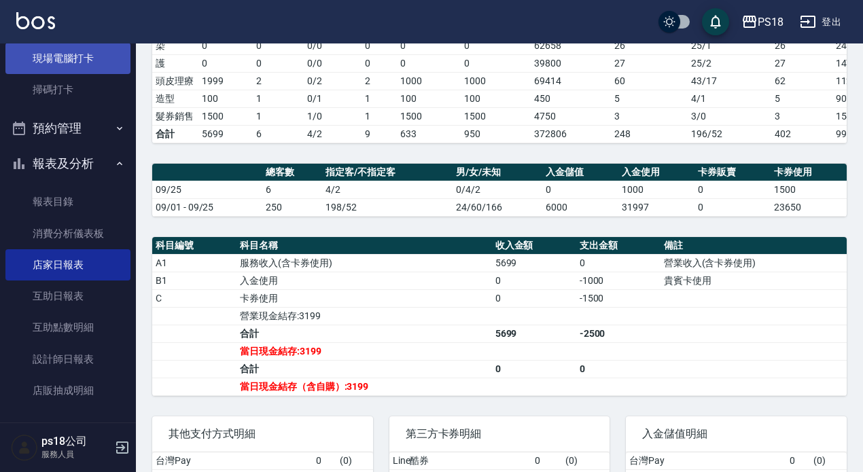
click at [77, 58] on link "現場電腦打卡" at bounding box center [67, 58] width 125 height 31
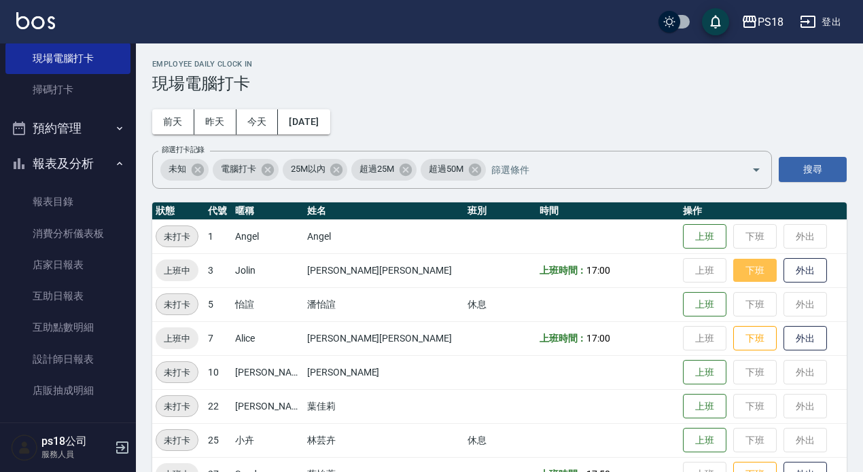
click at [733, 263] on button "下班" at bounding box center [754, 271] width 43 height 24
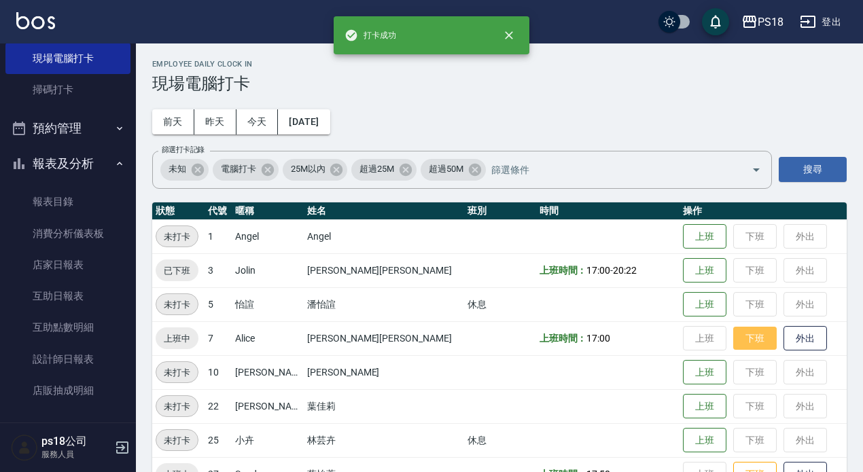
click at [733, 338] on button "下班" at bounding box center [754, 339] width 43 height 24
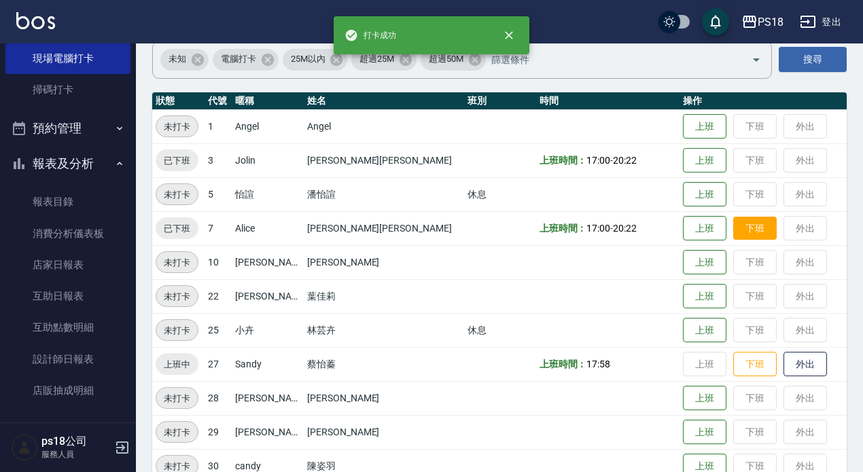
scroll to position [136, 0]
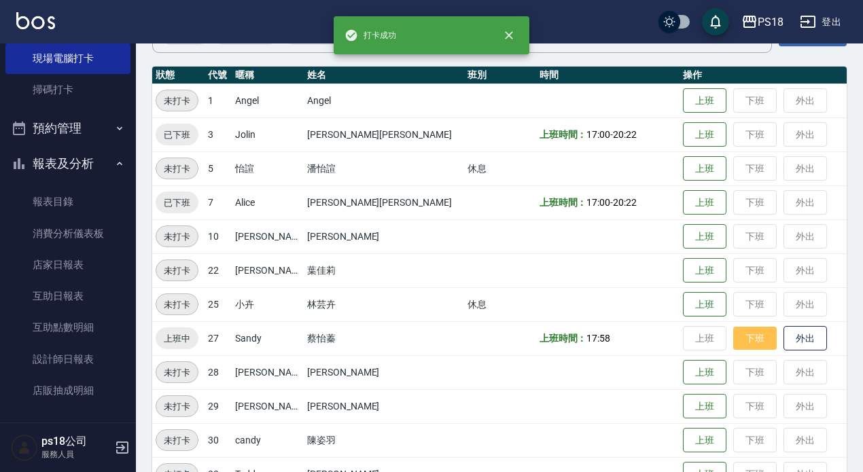
click at [733, 336] on button "下班" at bounding box center [754, 339] width 43 height 24
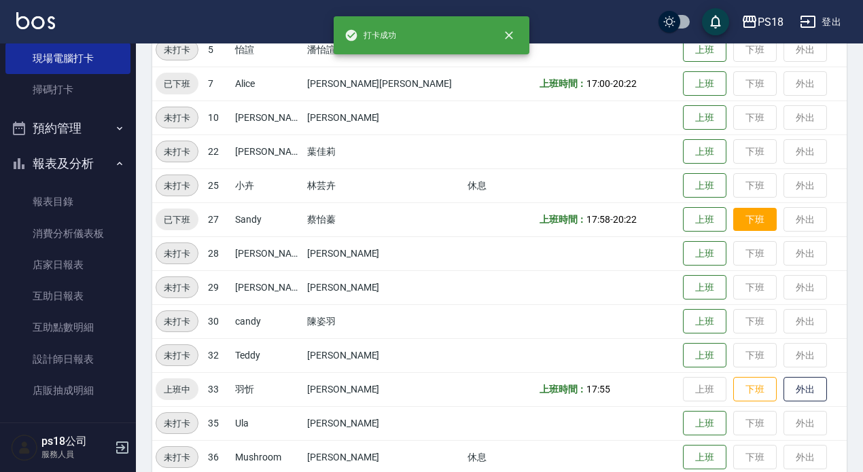
scroll to position [272, 0]
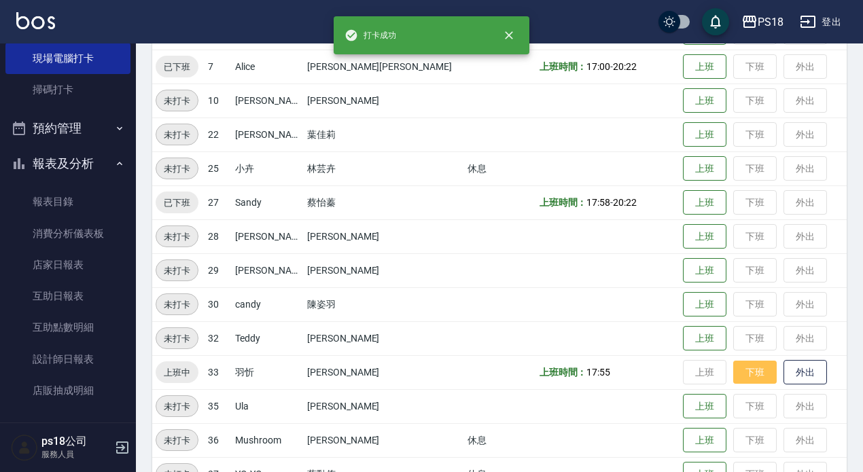
click at [733, 368] on button "下班" at bounding box center [754, 373] width 43 height 24
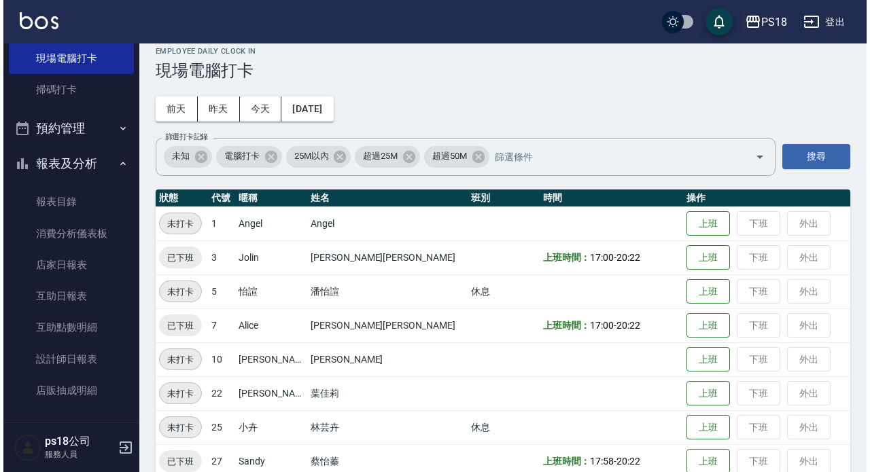
scroll to position [0, 0]
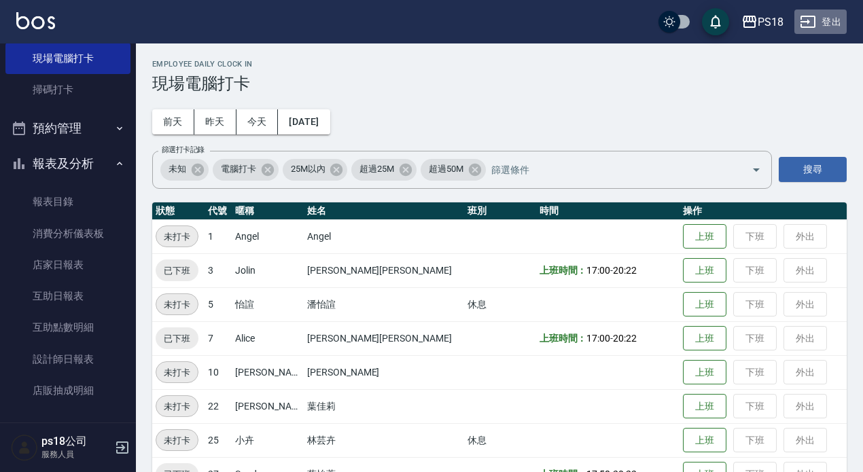
click at [839, 22] on button "登出" at bounding box center [820, 22] width 52 height 25
